Goal: Information Seeking & Learning: Learn about a topic

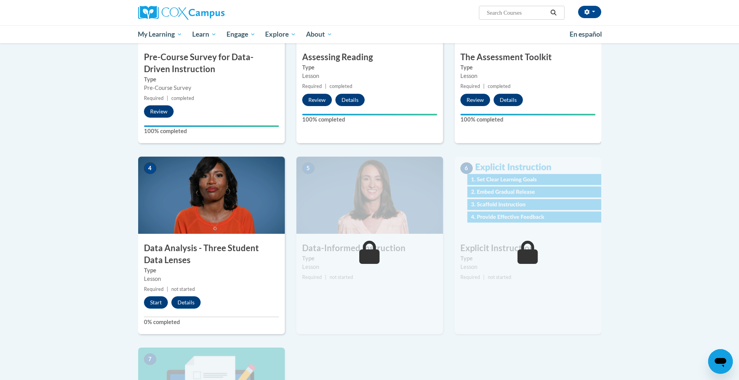
scroll to position [237, 0]
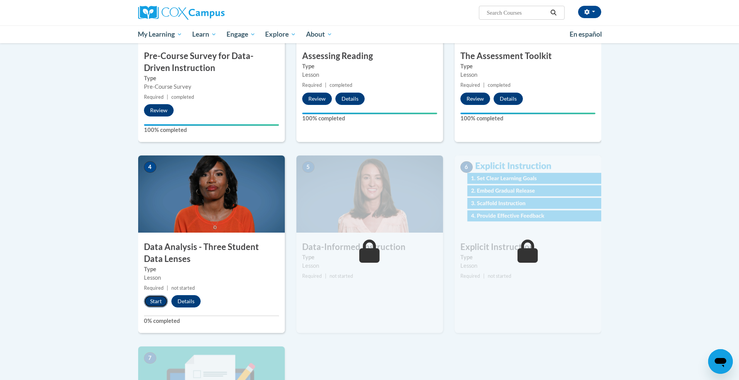
click at [155, 301] on button "Start" at bounding box center [156, 301] width 24 height 12
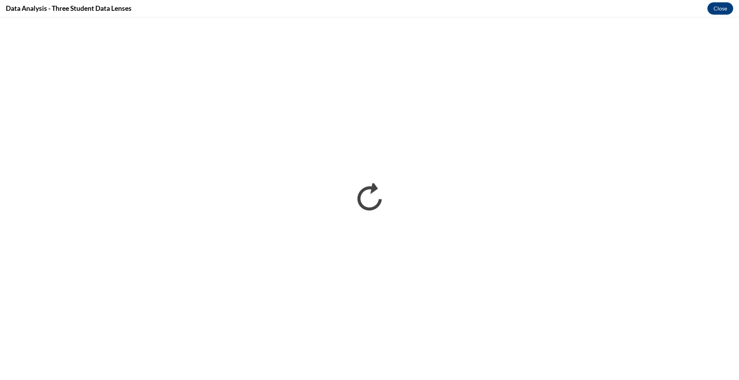
scroll to position [0, 0]
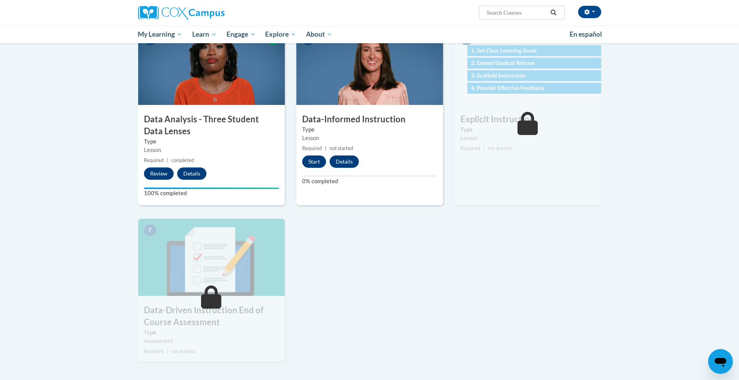
scroll to position [366, 0]
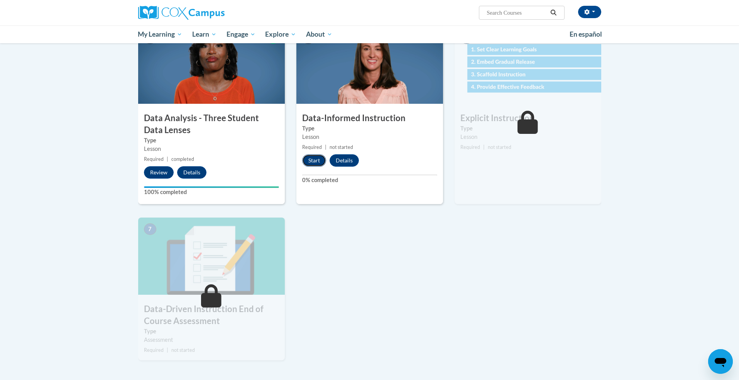
click at [313, 160] on button "Start" at bounding box center [314, 160] width 24 height 12
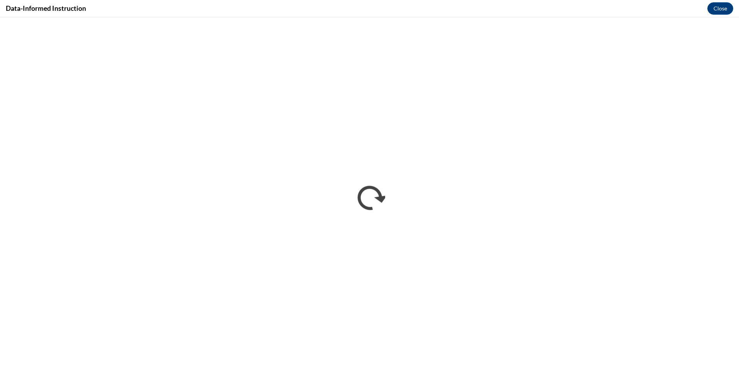
scroll to position [0, 0]
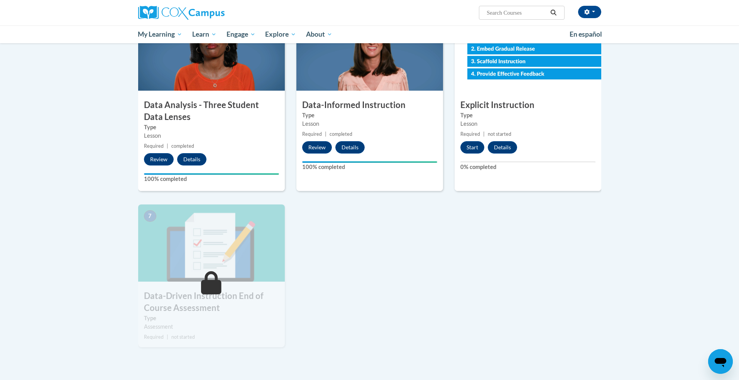
scroll to position [381, 0]
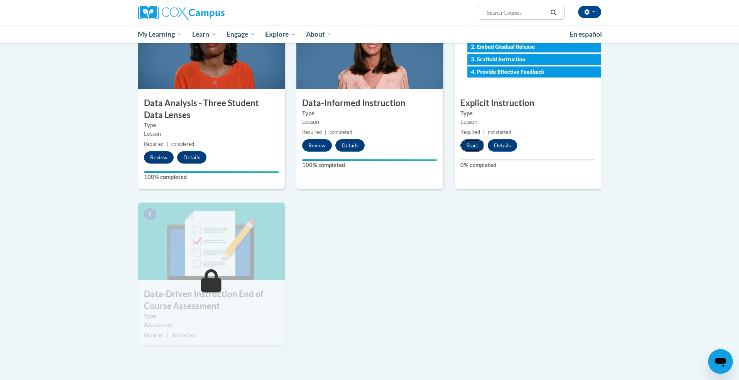
click at [471, 146] on button "Start" at bounding box center [473, 145] width 24 height 12
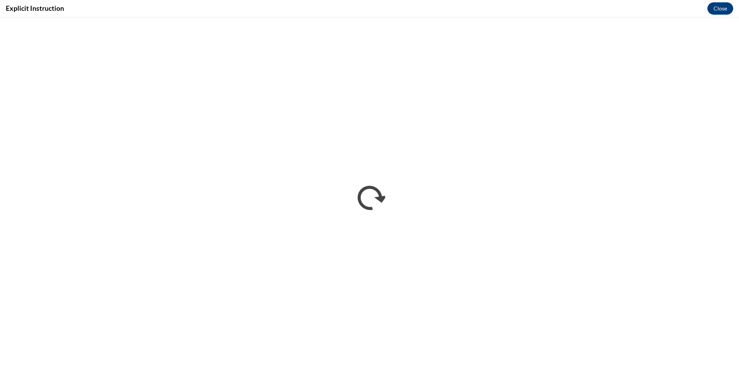
scroll to position [0, 0]
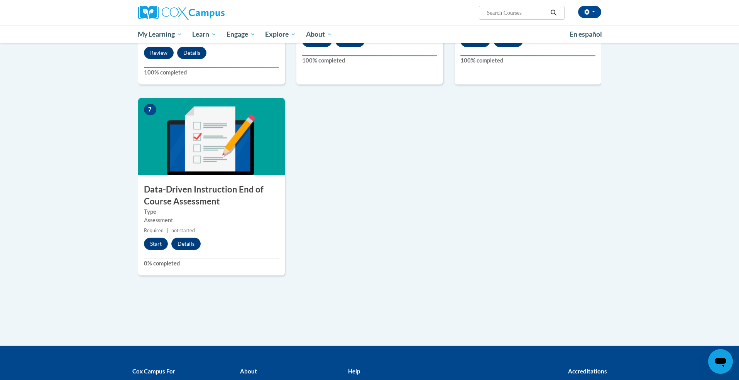
scroll to position [486, 0]
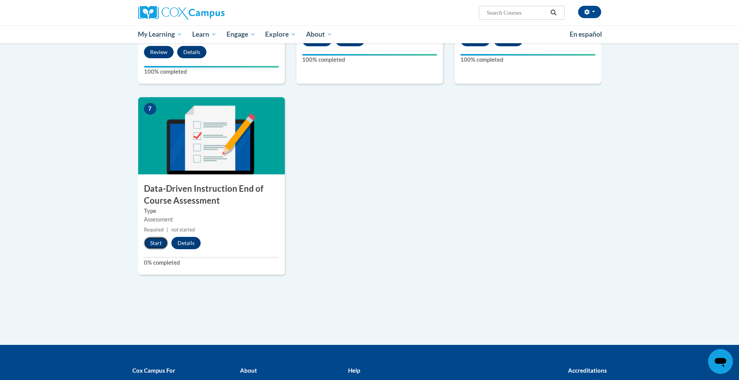
click at [156, 239] on button "Start" at bounding box center [156, 243] width 24 height 12
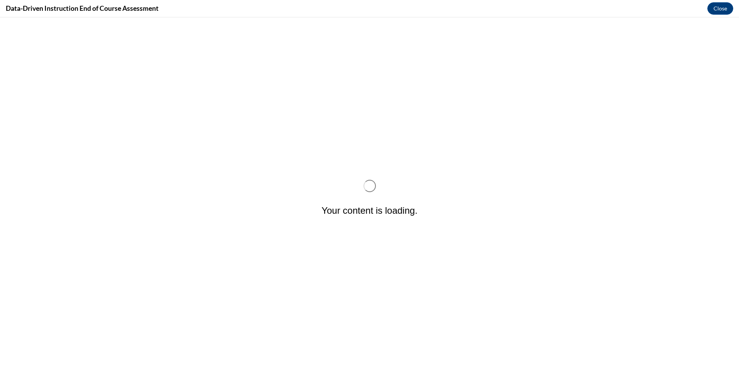
scroll to position [0, 0]
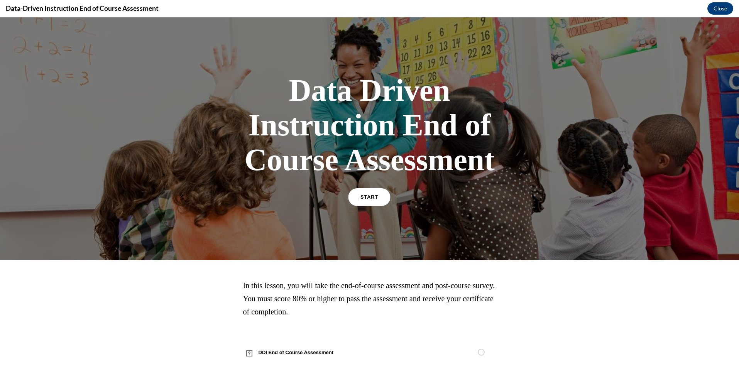
click at [377, 206] on link "START" at bounding box center [370, 197] width 42 height 18
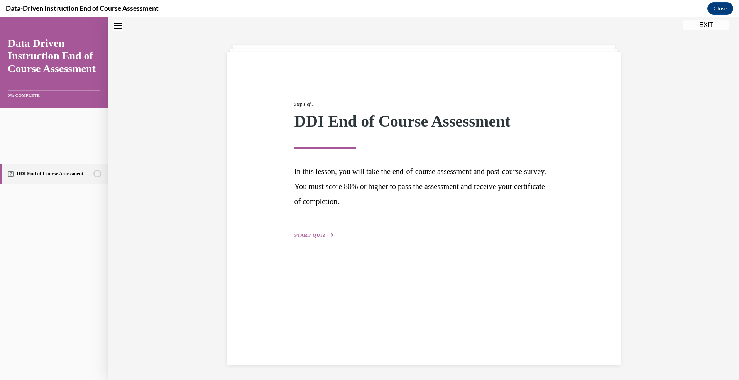
scroll to position [47, 0]
click at [326, 238] on span "START QUIZ" at bounding box center [311, 235] width 32 height 5
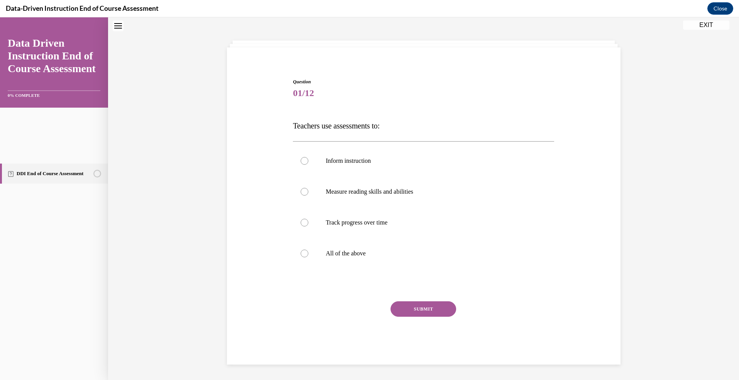
scroll to position [224, 0]
click at [330, 238] on label "All of the above" at bounding box center [423, 253] width 261 height 31
click at [308, 250] on input "All of the above" at bounding box center [305, 254] width 8 height 8
radio input "true"
click at [447, 301] on button "SUBMIT" at bounding box center [424, 308] width 66 height 15
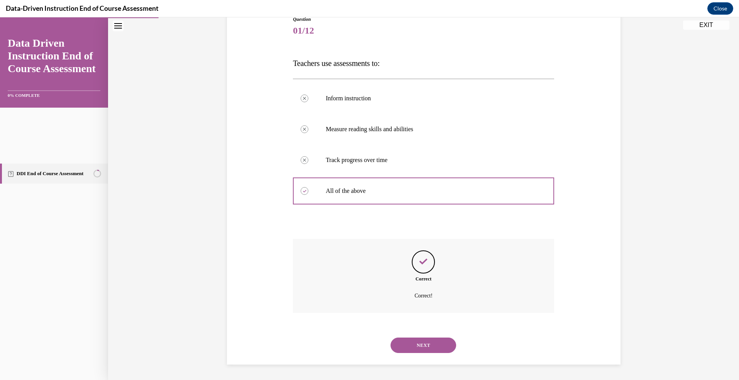
scroll to position [318, 0]
click at [449, 338] on button "NEXT" at bounding box center [424, 345] width 66 height 15
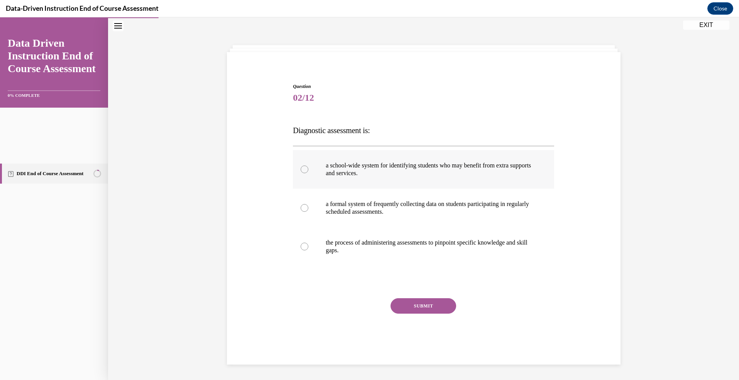
scroll to position [132, 0]
click at [303, 251] on div at bounding box center [305, 247] width 8 height 8
click at [303, 251] on input "the process of administering assessments to pinpoint specific knowledge and ski…" at bounding box center [305, 247] width 8 height 8
radio input "true"
click at [456, 314] on button "SUBMIT" at bounding box center [424, 305] width 66 height 15
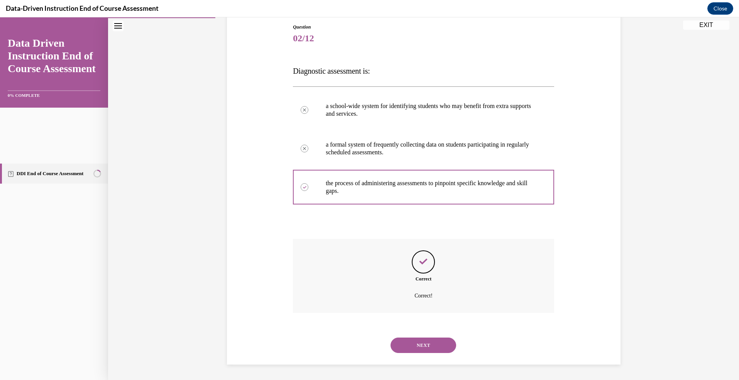
scroll to position [306, 0]
click at [447, 338] on button "NEXT" at bounding box center [424, 345] width 66 height 15
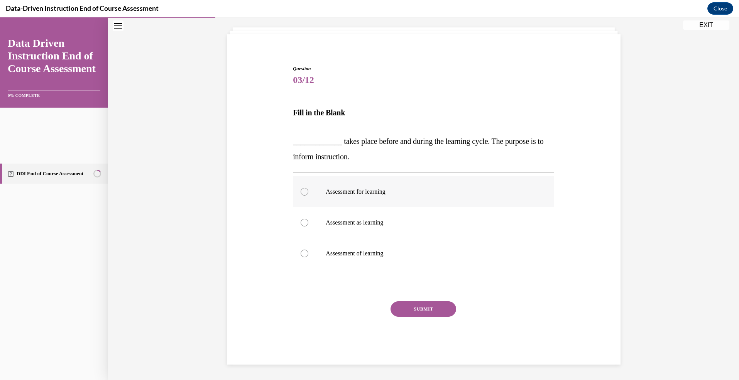
scroll to position [176, 0]
drag, startPoint x: 304, startPoint y: 134, endPoint x: 339, endPoint y: 139, distance: 36.0
click at [305, 188] on div at bounding box center [305, 192] width 8 height 8
click at [305, 188] on input "Assessment for learning" at bounding box center [305, 192] width 8 height 8
radio input "true"
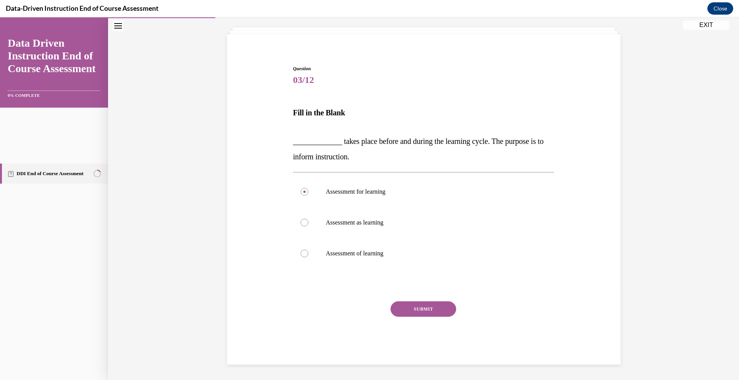
click at [452, 310] on button "SUBMIT" at bounding box center [424, 308] width 66 height 15
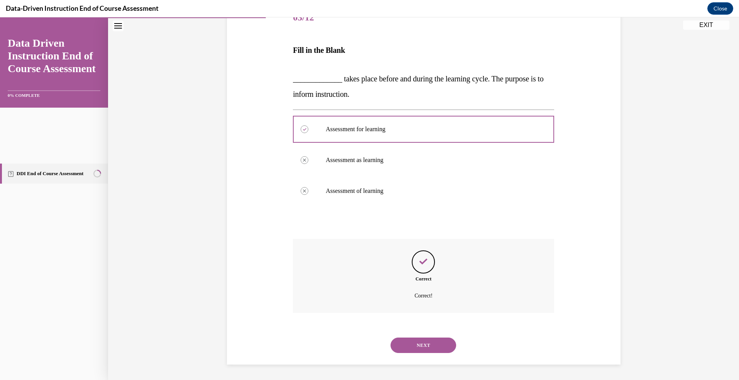
scroll to position [308, 0]
drag, startPoint x: 458, startPoint y: 326, endPoint x: 464, endPoint y: 322, distance: 8.0
click at [456, 338] on button "NEXT" at bounding box center [424, 345] width 66 height 15
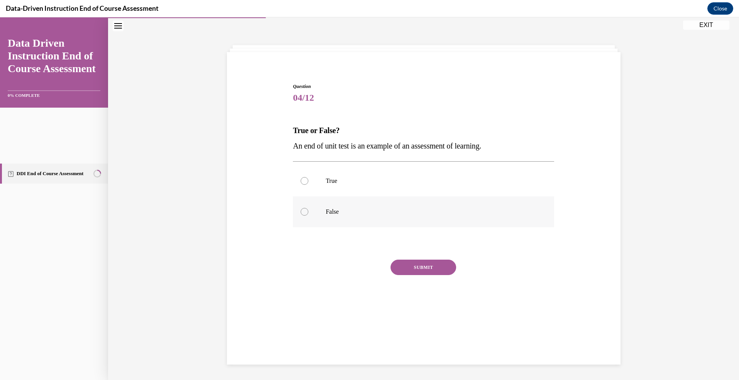
click at [301, 209] on div at bounding box center [305, 212] width 8 height 8
click at [301, 209] on input "False" at bounding box center [305, 212] width 8 height 8
radio input "true"
drag, startPoint x: 298, startPoint y: 162, endPoint x: 310, endPoint y: 168, distance: 13.5
click at [301, 177] on div at bounding box center [305, 181] width 8 height 8
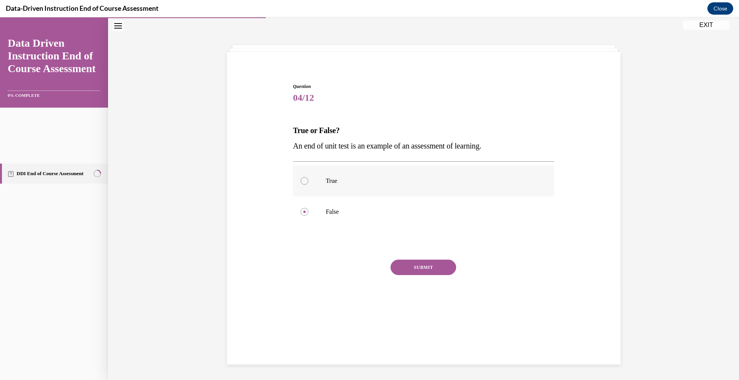
click at [301, 177] on input "True" at bounding box center [305, 181] width 8 height 8
radio input "true"
click at [421, 275] on button "SUBMIT" at bounding box center [424, 267] width 66 height 15
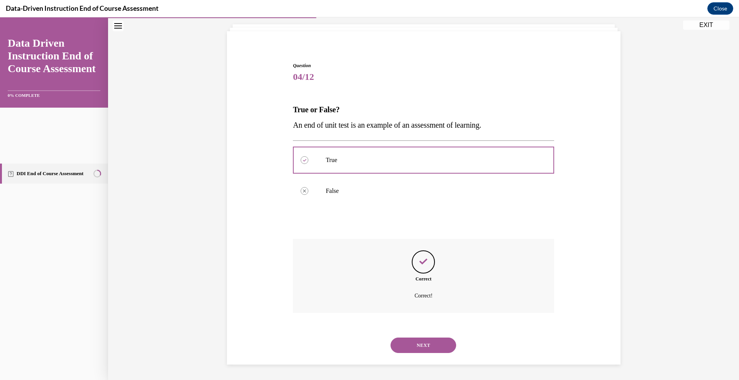
scroll to position [242, 0]
click at [456, 338] on button "NEXT" at bounding box center [424, 345] width 66 height 15
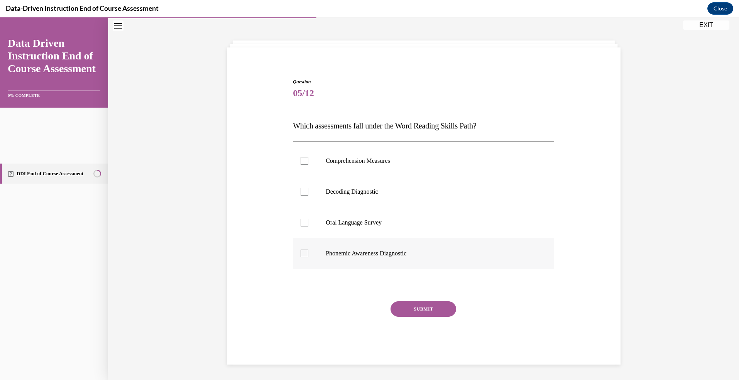
scroll to position [174, 0]
click at [303, 188] on div at bounding box center [305, 192] width 8 height 8
click at [303, 188] on input "Decoding Diagnostic" at bounding box center [305, 192] width 8 height 8
checkbox input "true"
click at [301, 250] on div at bounding box center [305, 254] width 8 height 8
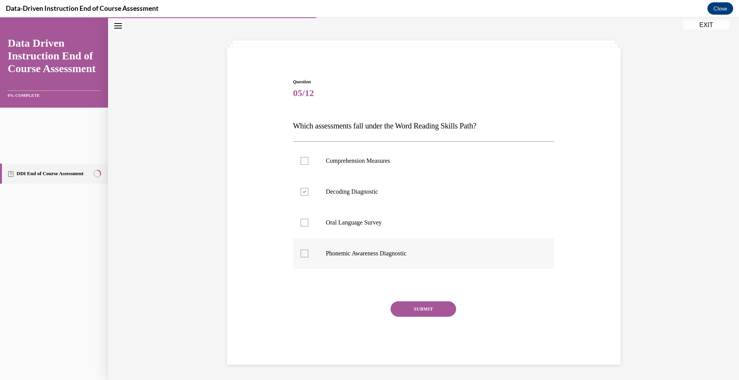
click at [301, 250] on input "Phonemic Awareness Diagnostic" at bounding box center [305, 254] width 8 height 8
checkbox input "true"
click at [455, 317] on button "SUBMIT" at bounding box center [424, 308] width 66 height 15
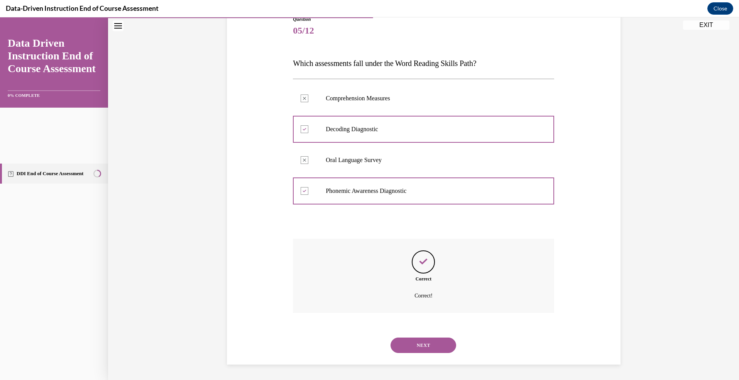
scroll to position [318, 0]
drag, startPoint x: 471, startPoint y: 332, endPoint x: 476, endPoint y: 330, distance: 4.8
click at [456, 338] on button "NEXT" at bounding box center [424, 345] width 66 height 15
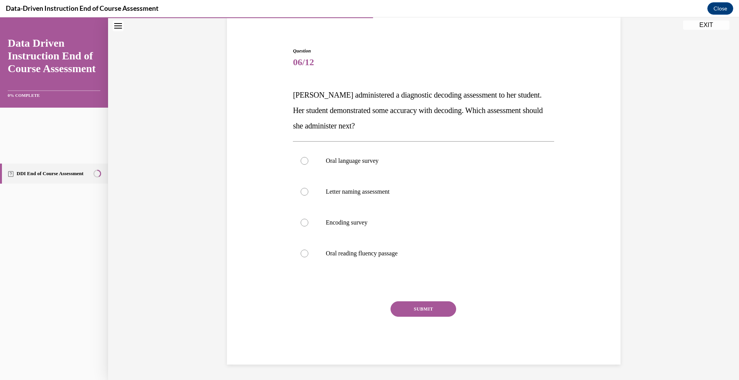
scroll to position [148, 0]
drag, startPoint x: 301, startPoint y: 237, endPoint x: 326, endPoint y: 257, distance: 31.7
click at [301, 227] on div at bounding box center [305, 223] width 8 height 8
click at [301, 227] on input "Encoding survey" at bounding box center [305, 223] width 8 height 8
radio input "true"
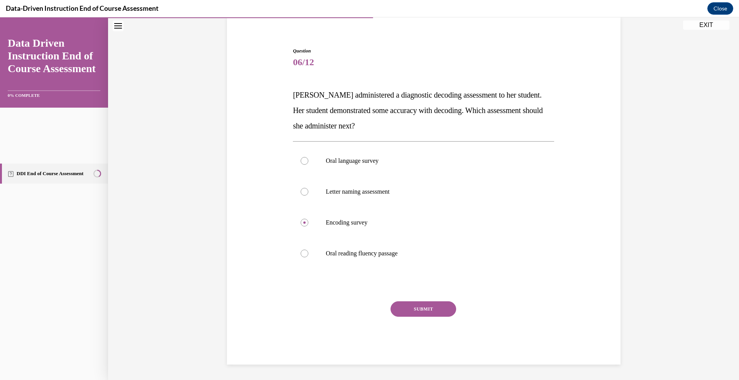
click at [456, 317] on button "SUBMIT" at bounding box center [424, 308] width 66 height 15
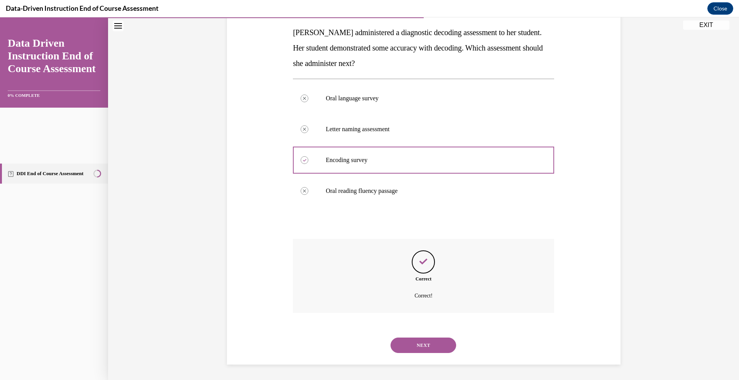
scroll to position [334, 0]
click at [456, 338] on button "NEXT" at bounding box center [424, 345] width 66 height 15
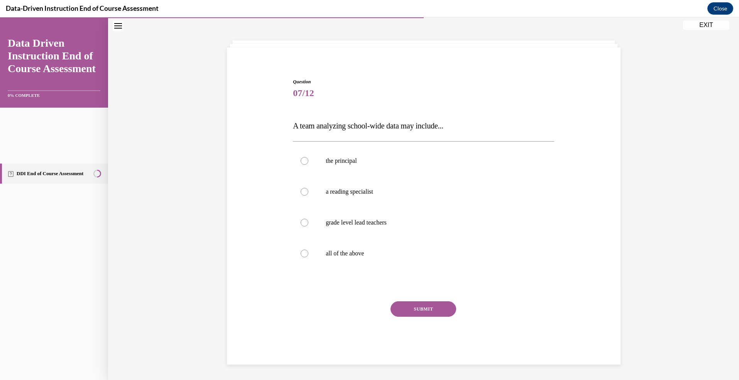
scroll to position [157, 0]
click at [302, 253] on div at bounding box center [305, 254] width 8 height 8
click at [302, 253] on input "all of the above" at bounding box center [305, 254] width 8 height 8
radio input "true"
click at [449, 317] on button "SUBMIT" at bounding box center [424, 308] width 66 height 15
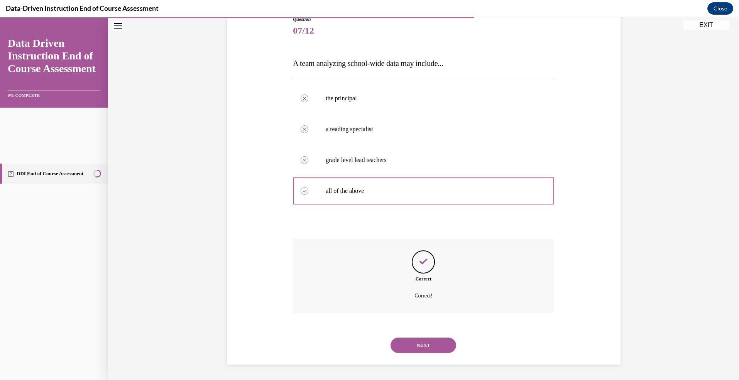
scroll to position [315, 0]
click at [456, 338] on button "NEXT" at bounding box center [424, 345] width 66 height 15
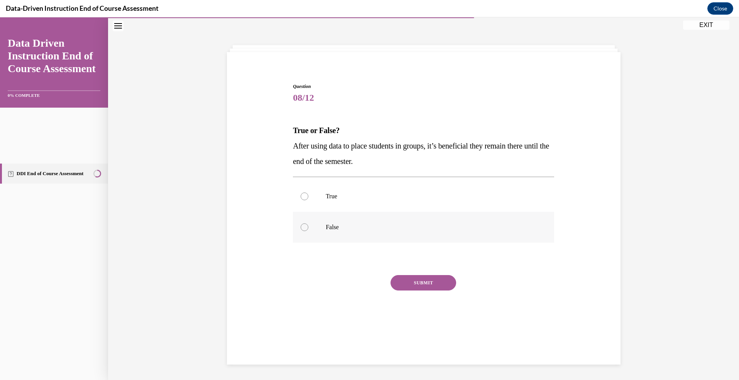
click at [304, 224] on div at bounding box center [305, 228] width 8 height 8
click at [304, 224] on input "False" at bounding box center [305, 228] width 8 height 8
radio input "true"
click at [430, 291] on button "SUBMIT" at bounding box center [424, 282] width 66 height 15
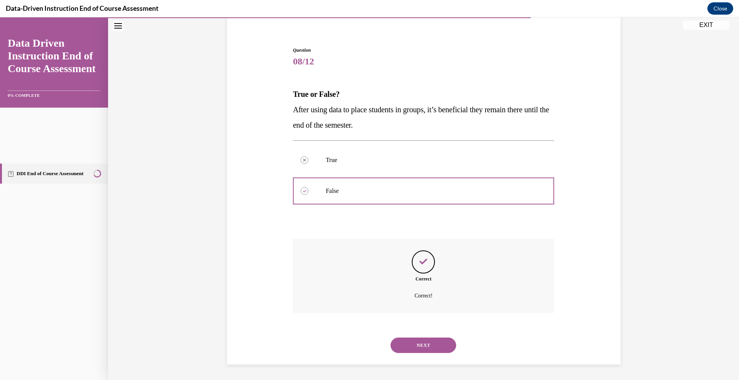
scroll to position [242, 0]
click at [456, 338] on button "NEXT" at bounding box center [424, 345] width 66 height 15
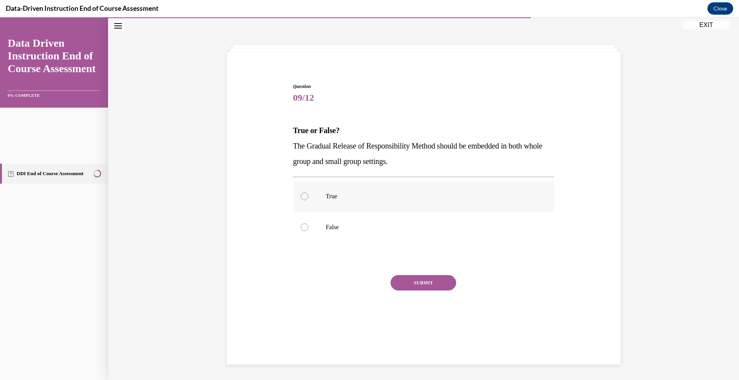
scroll to position [153, 0]
click at [301, 193] on div at bounding box center [305, 197] width 8 height 8
click at [301, 193] on input "True" at bounding box center [305, 197] width 8 height 8
radio input "true"
click at [442, 288] on button "SUBMIT" at bounding box center [424, 282] width 66 height 15
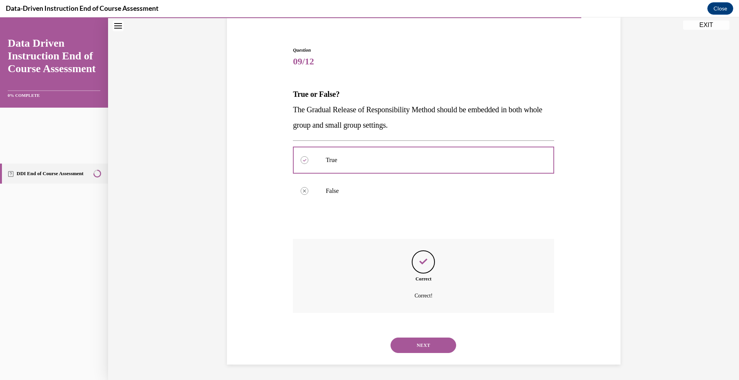
scroll to position [261, 0]
click at [456, 338] on button "NEXT" at bounding box center [424, 345] width 66 height 15
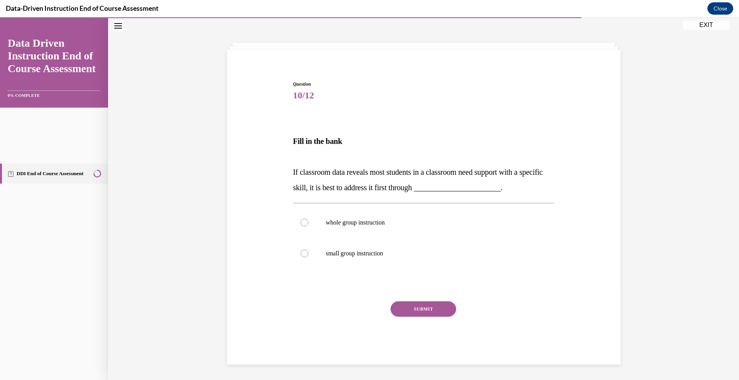
scroll to position [121, 0]
click at [301, 227] on div at bounding box center [305, 223] width 8 height 8
click at [301, 227] on input "whole group instruction" at bounding box center [305, 223] width 8 height 8
radio input "true"
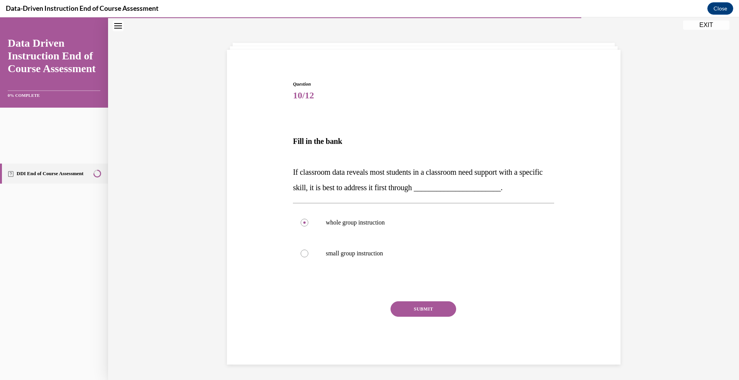
click at [452, 301] on button "SUBMIT" at bounding box center [424, 308] width 66 height 15
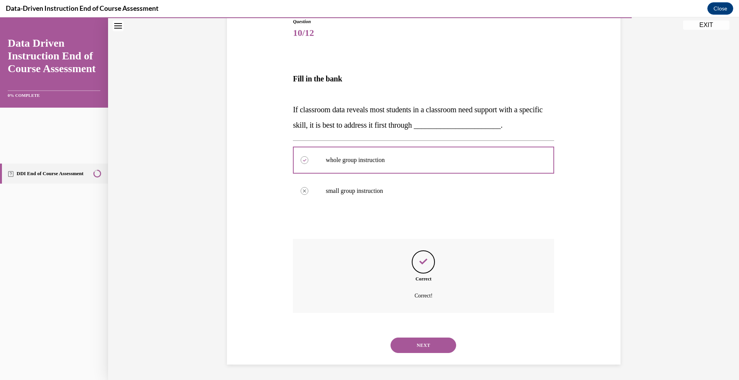
scroll to position [338, 0]
click at [456, 338] on button "NEXT" at bounding box center [424, 345] width 66 height 15
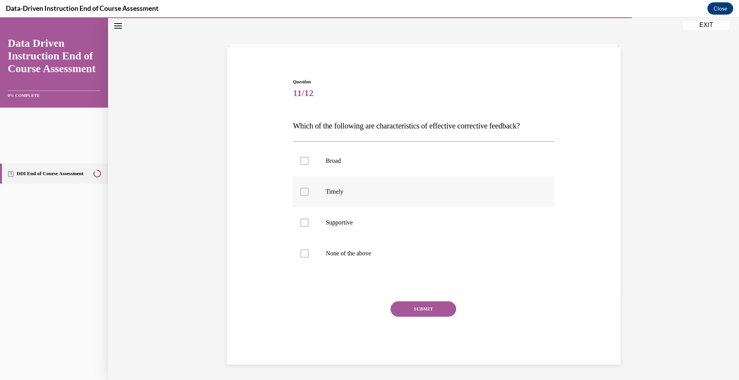
scroll to position [111, 0]
click at [301, 227] on div at bounding box center [305, 223] width 8 height 8
click at [301, 227] on input "Supportive" at bounding box center [305, 223] width 8 height 8
checkbox input "true"
click at [301, 196] on div at bounding box center [305, 192] width 8 height 8
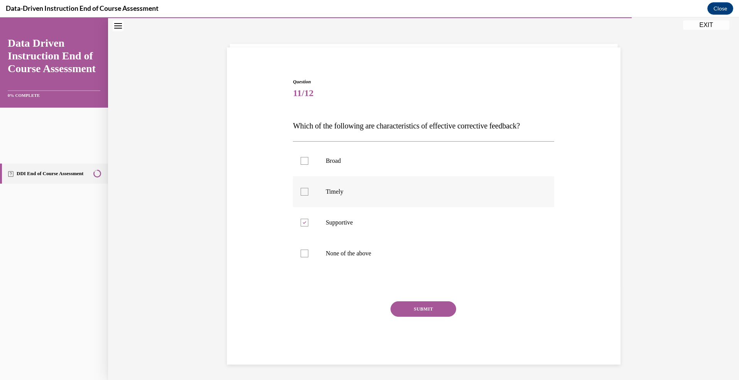
click at [301, 196] on input "Timely" at bounding box center [305, 192] width 8 height 8
checkbox input "true"
click at [456, 317] on button "SUBMIT" at bounding box center [424, 308] width 66 height 15
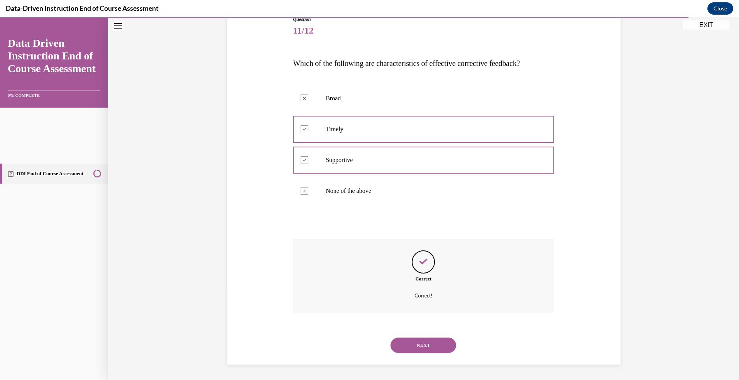
scroll to position [315, 0]
click at [456, 338] on button "NEXT" at bounding box center [424, 345] width 66 height 15
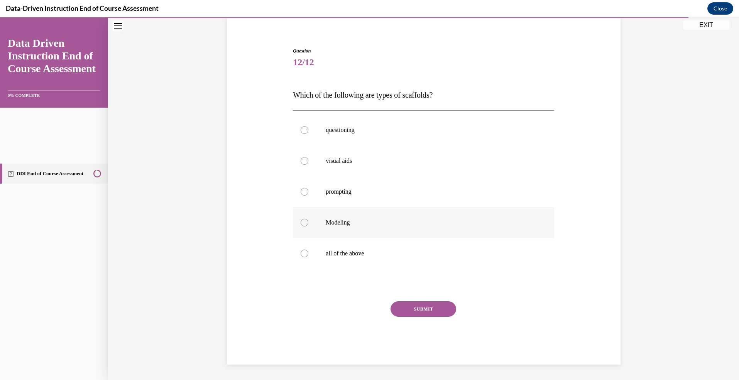
scroll to position [201, 0]
click at [301, 252] on div at bounding box center [305, 254] width 8 height 8
click at [301, 252] on input "all of the above" at bounding box center [305, 254] width 8 height 8
radio input "true"
click at [428, 317] on button "SUBMIT" at bounding box center [424, 308] width 66 height 15
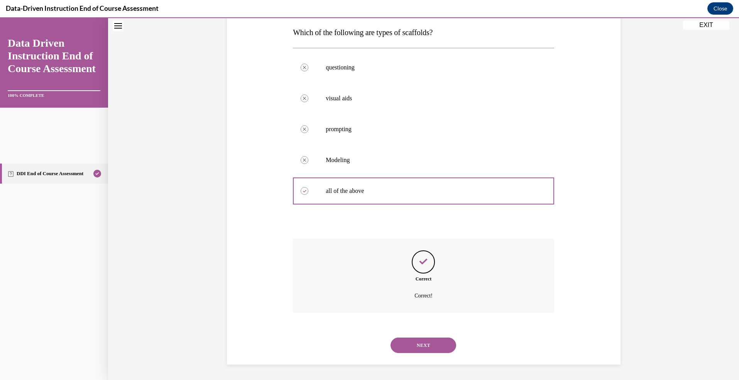
scroll to position [361, 0]
click at [456, 338] on button "NEXT" at bounding box center [424, 345] width 66 height 15
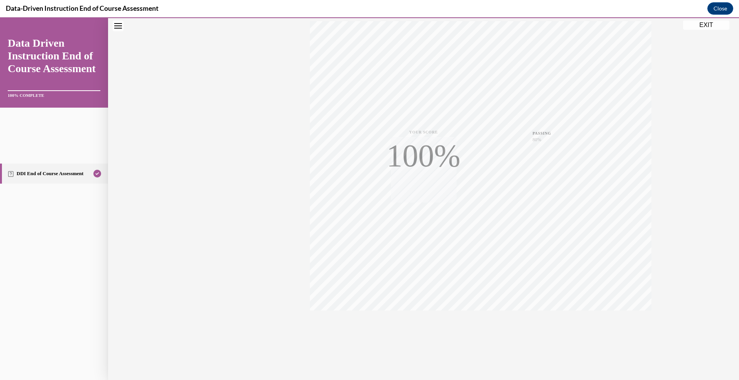
scroll to position [230, 0]
click at [695, 27] on button "EXIT" at bounding box center [706, 24] width 46 height 9
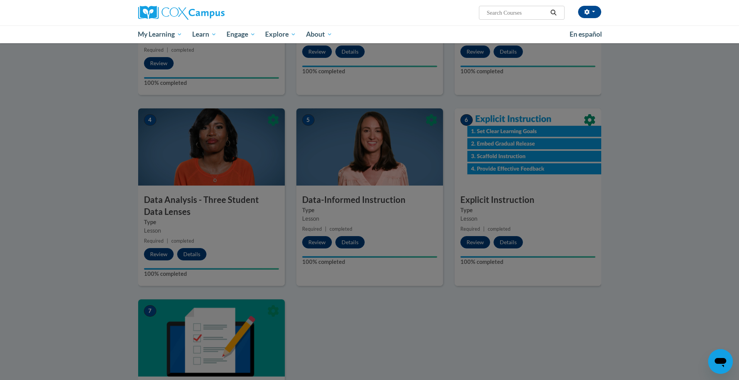
scroll to position [253, 0]
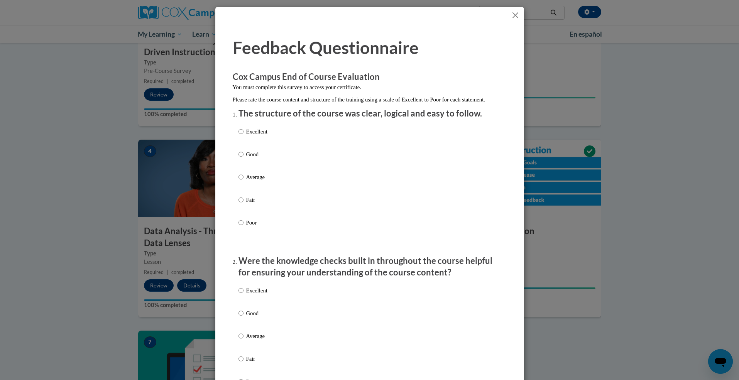
click at [246, 181] on p "Average" at bounding box center [256, 177] width 21 height 8
click at [244, 181] on input "Average" at bounding box center [241, 177] width 5 height 8
radio input "true"
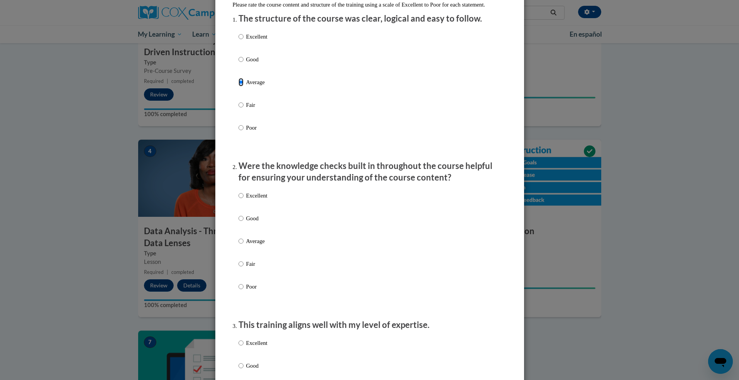
scroll to position [120, 0]
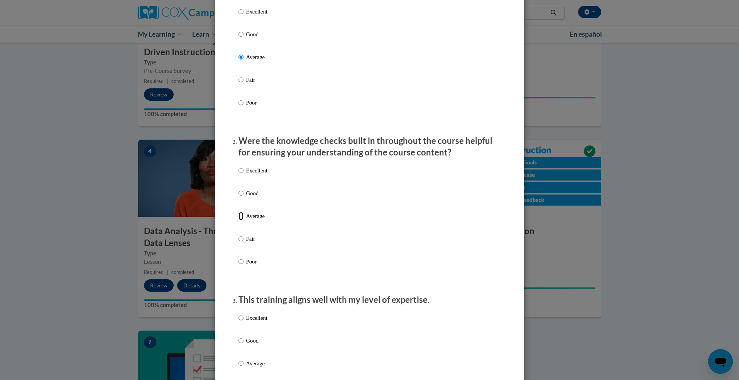
click at [243, 220] on input "Average" at bounding box center [241, 216] width 5 height 8
radio input "true"
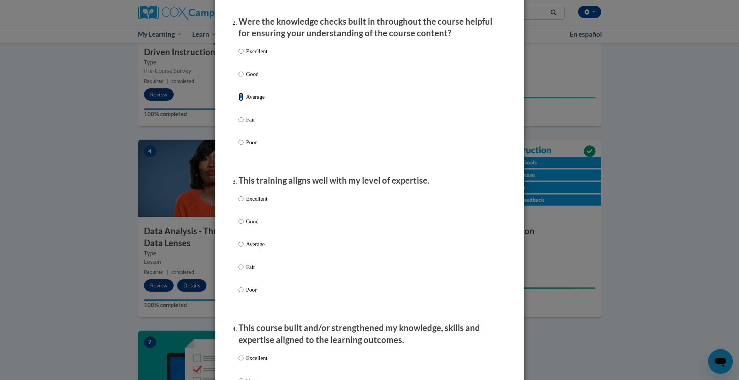
scroll to position [252, 0]
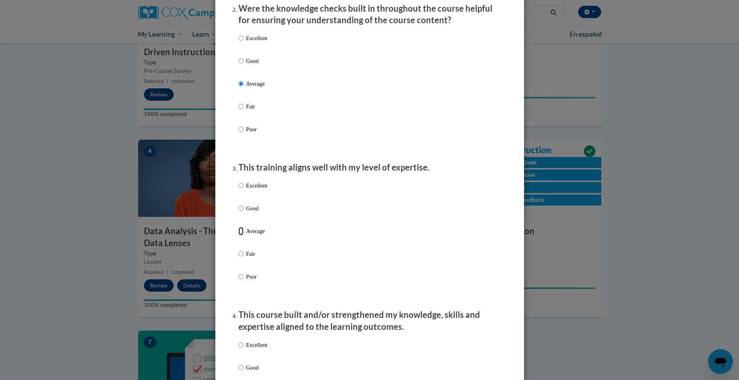
click at [240, 235] on input "Average" at bounding box center [241, 231] width 5 height 8
radio input "true"
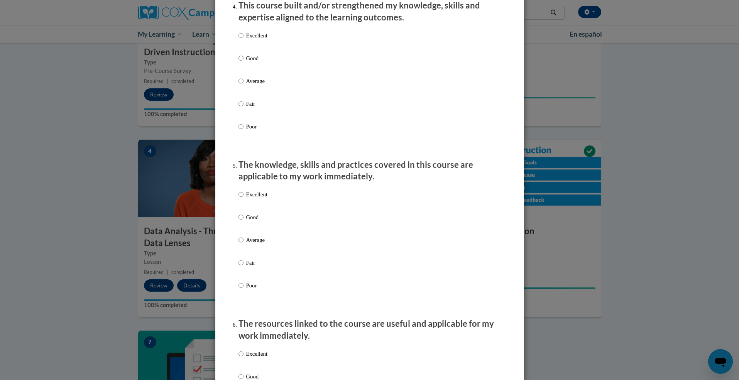
scroll to position [589, 0]
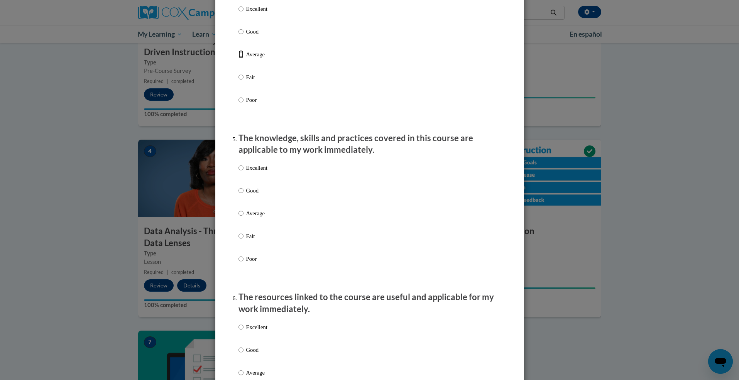
drag, startPoint x: 243, startPoint y: 61, endPoint x: 244, endPoint y: 66, distance: 4.7
click at [243, 59] on input "Average" at bounding box center [241, 54] width 5 height 8
radio input "true"
click at [240, 218] on input "Average" at bounding box center [241, 213] width 5 height 8
radio input "true"
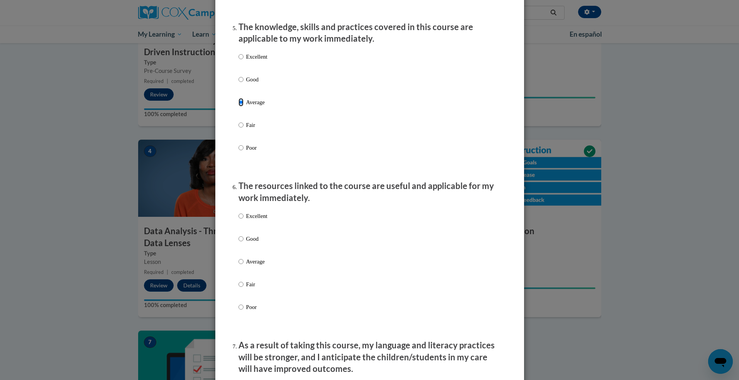
scroll to position [701, 0]
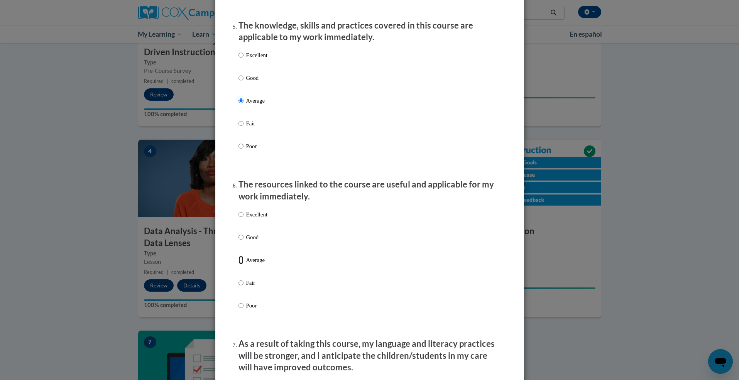
click at [243, 264] on input "Average" at bounding box center [241, 260] width 5 height 8
radio input "true"
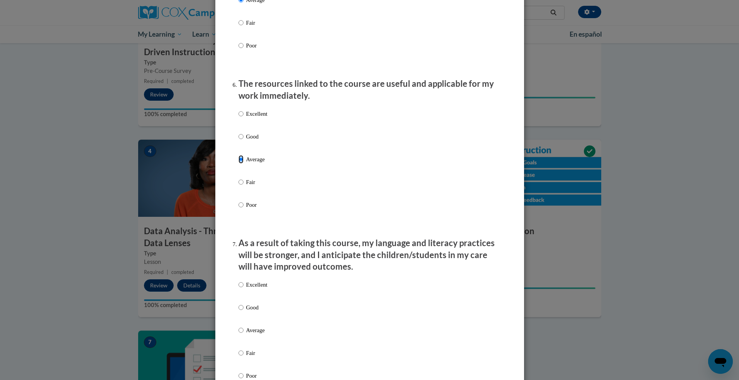
scroll to position [805, 0]
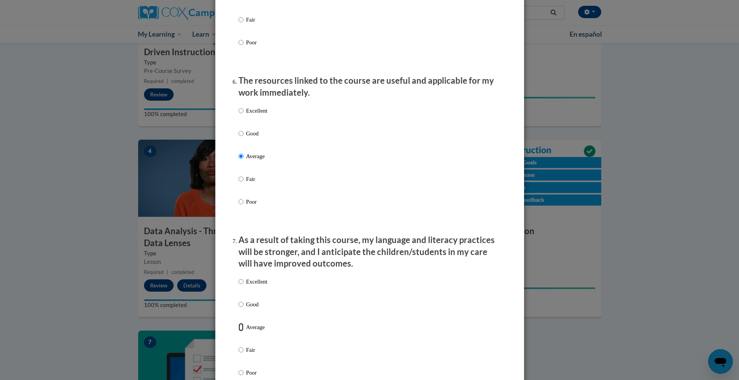
click at [240, 332] on input "Average" at bounding box center [241, 327] width 5 height 8
radio input "true"
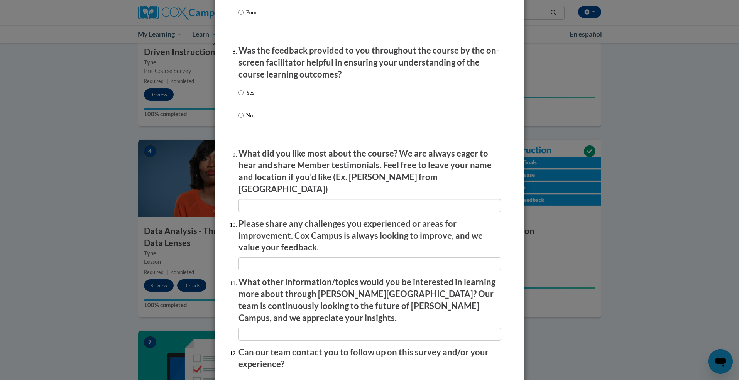
scroll to position [1226, 0]
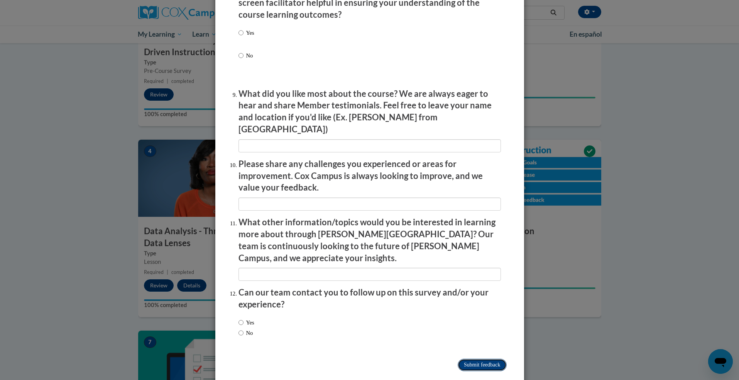
click at [483, 359] on input "Submit feedback" at bounding box center [482, 365] width 49 height 12
